Goal: Answer question/provide support

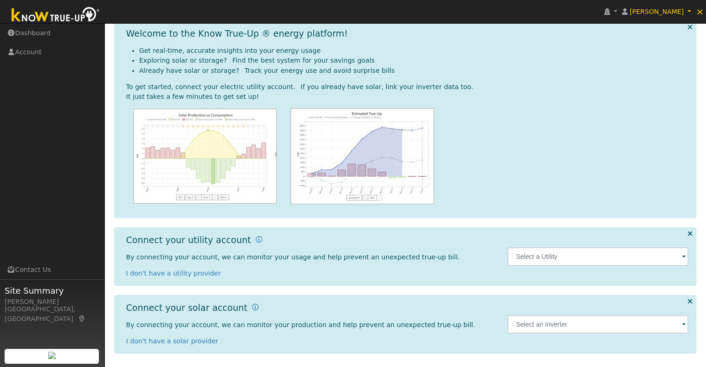
scroll to position [41, 0]
click at [685, 258] on span at bounding box center [683, 257] width 4 height 11
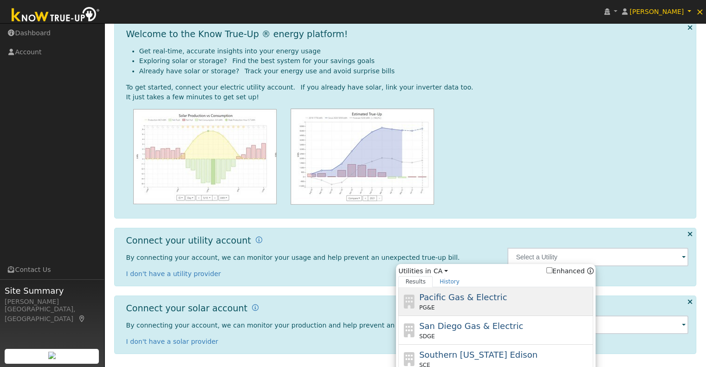
click at [448, 302] on div "Pacific Gas & Electric PG&E" at bounding box center [505, 301] width 172 height 21
type input "PG&E"
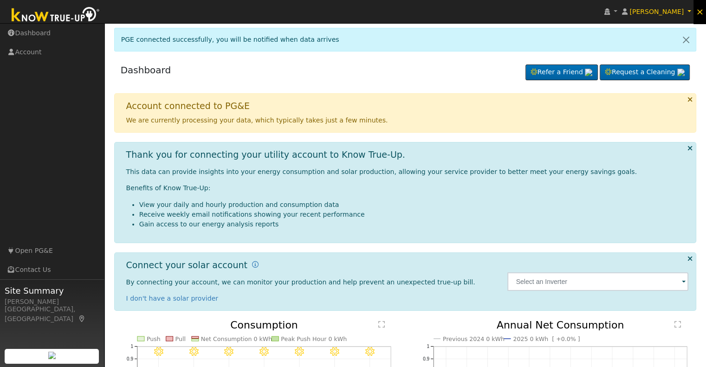
click at [699, 13] on span "×" at bounding box center [699, 11] width 8 height 11
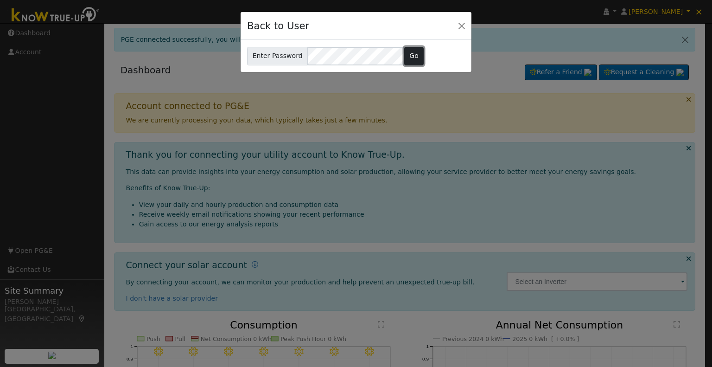
click at [405, 54] on button "Go" at bounding box center [414, 56] width 20 height 19
